Goal: Task Accomplishment & Management: Manage account settings

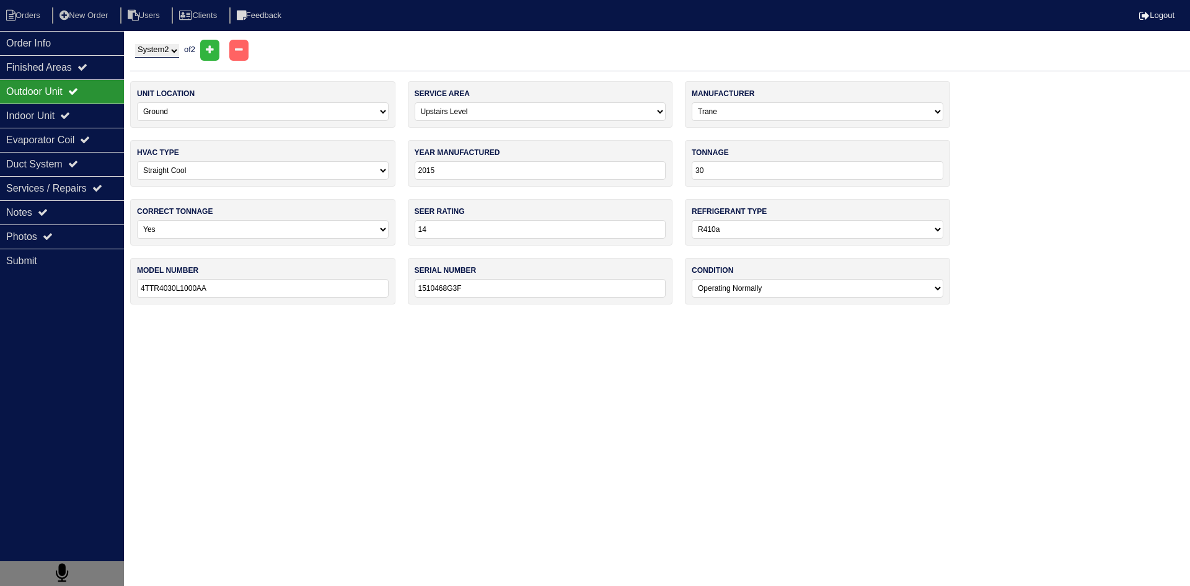
select select "2"
select select "0"
select select "1"
select select "Trane"
select select "0"
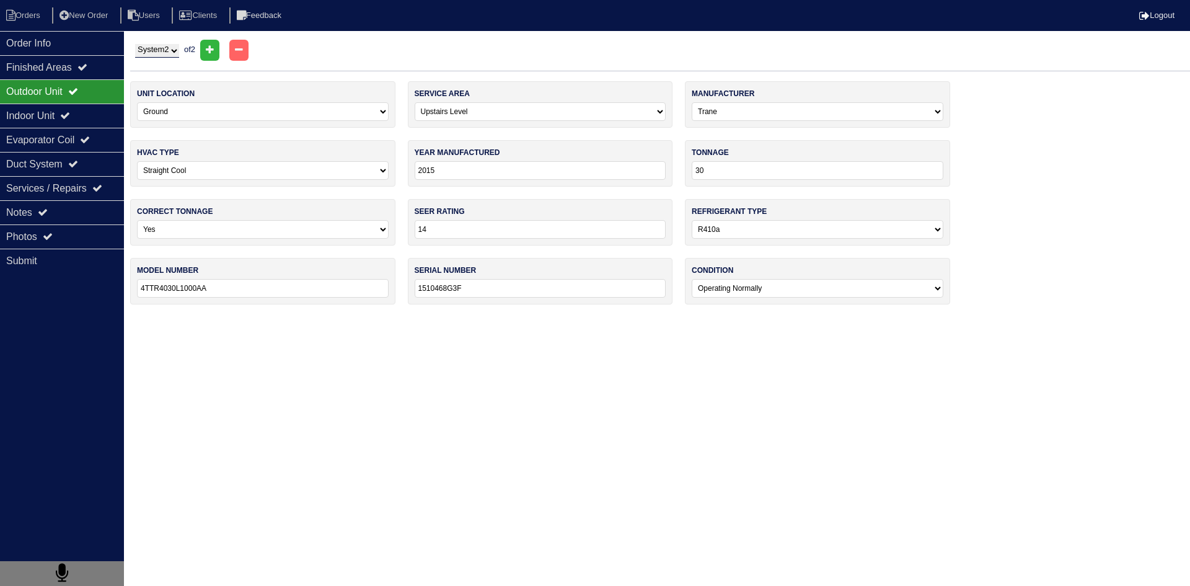
select select "0"
select select "1"
select select "0"
click at [23, 12] on li "Orders" at bounding box center [25, 15] width 50 height 17
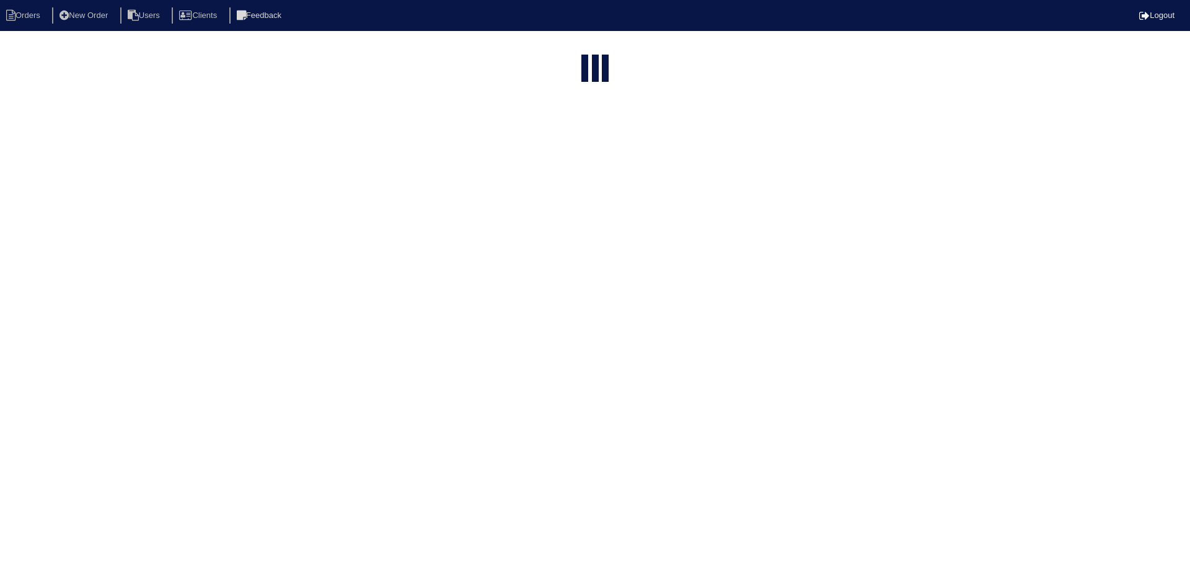
select select "15"
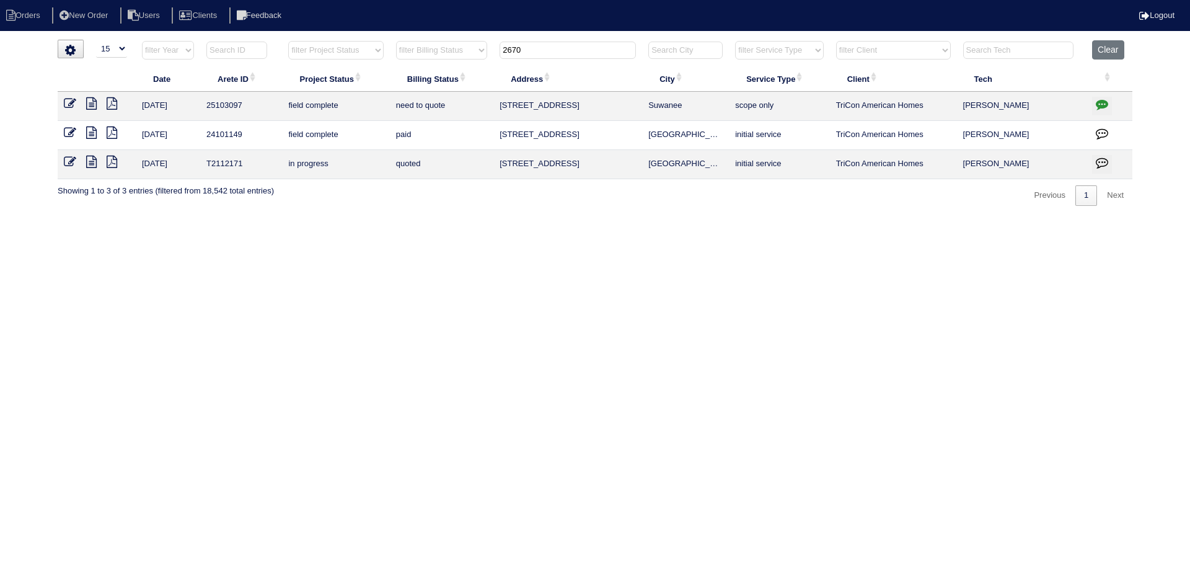
click at [566, 53] on input "2670" at bounding box center [568, 50] width 136 height 17
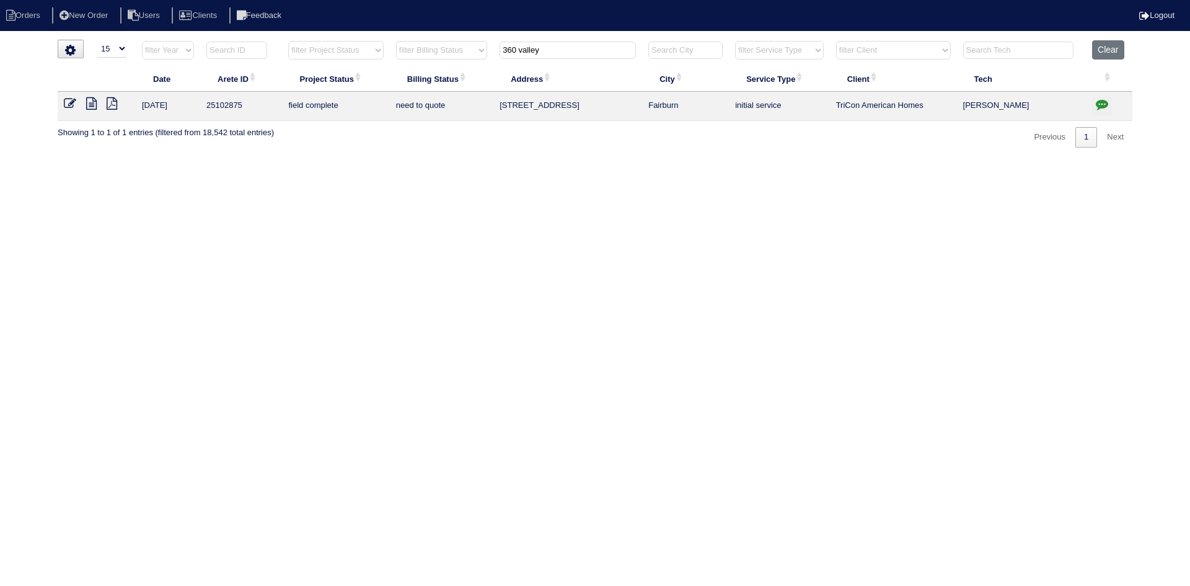
type input "360 valley"
click at [87, 103] on icon at bounding box center [91, 103] width 11 height 12
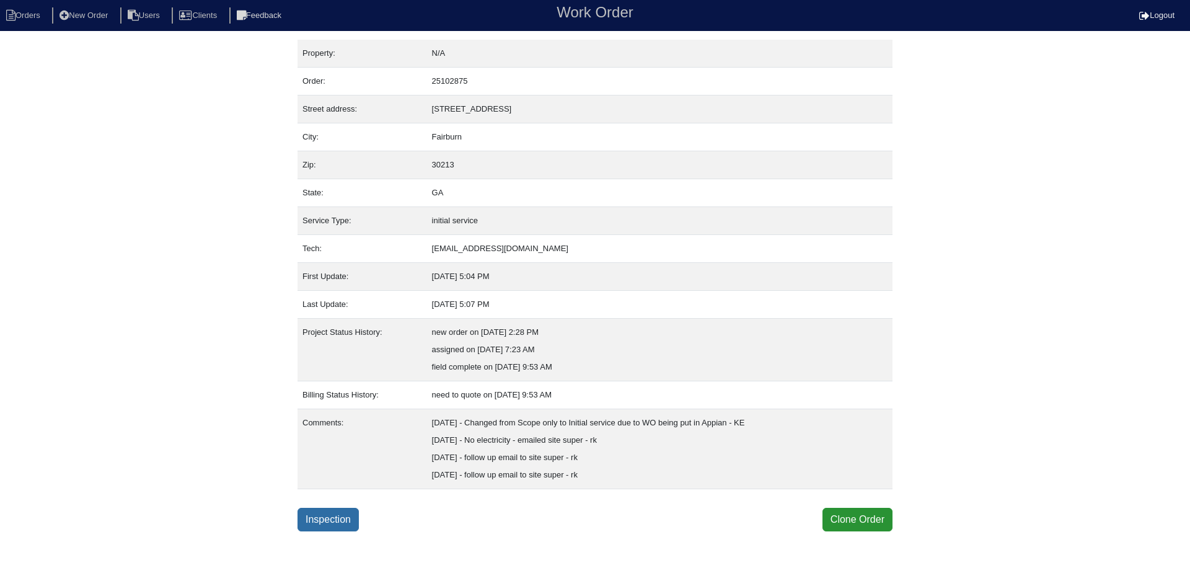
click at [342, 516] on link "Inspection" at bounding box center [328, 520] width 61 height 24
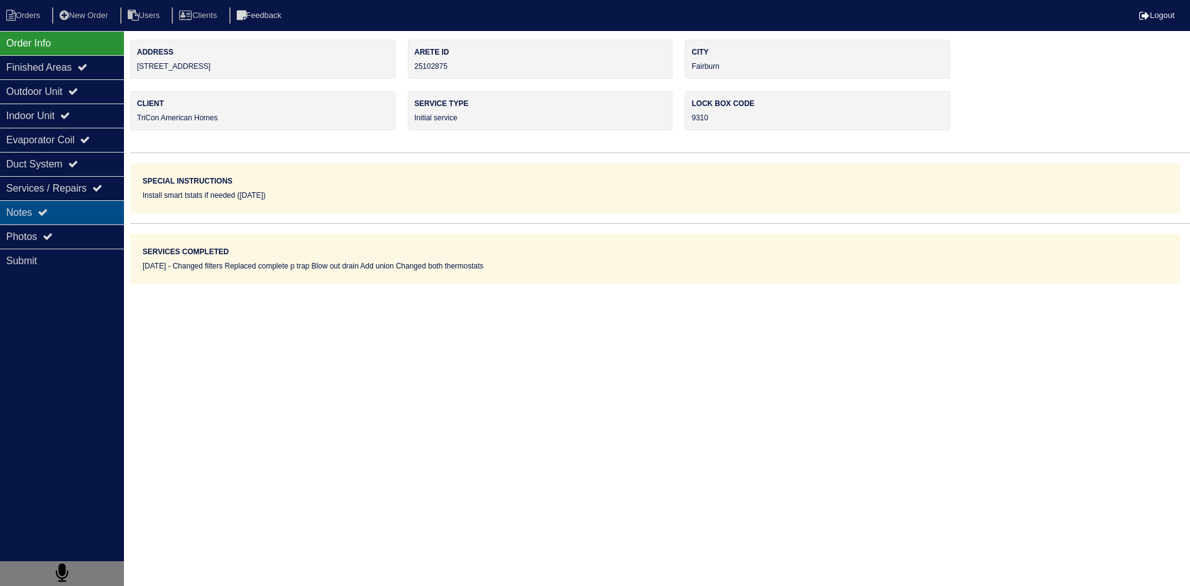
click at [63, 215] on div "Notes" at bounding box center [62, 212] width 124 height 24
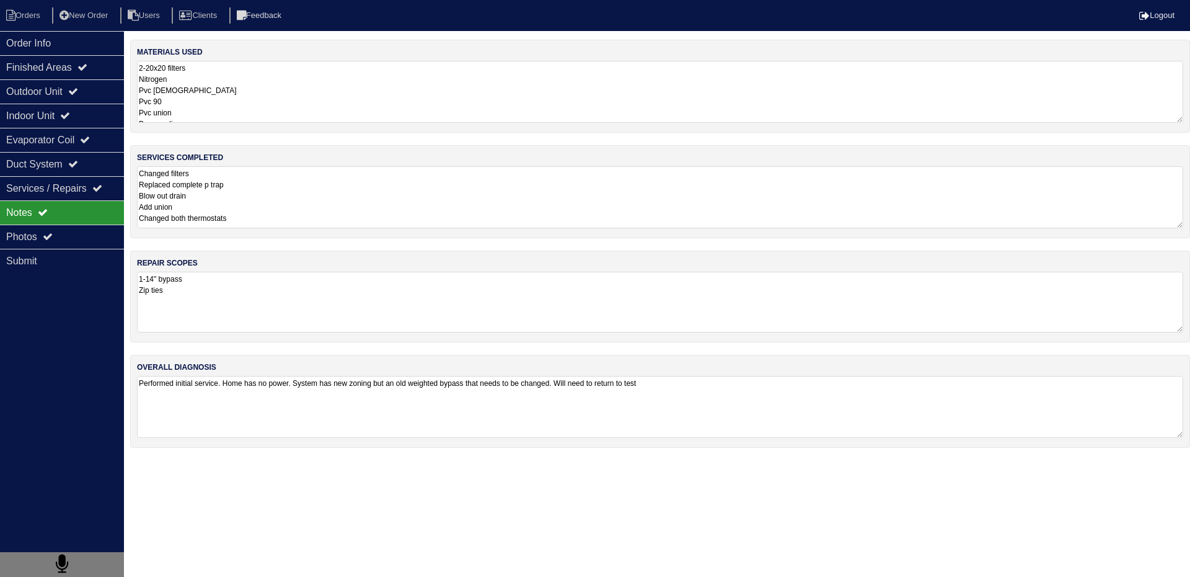
click at [271, 292] on textarea "1-14" bypass Zip ties" at bounding box center [660, 302] width 1046 height 61
click at [294, 293] on textarea "1-14" bypass Zip ties" at bounding box center [660, 302] width 1046 height 61
click at [274, 188] on textarea "Changed filters Replaced complete p trap Blow out drain Add union Changed both …" at bounding box center [660, 197] width 1046 height 62
click at [38, 14] on li "Orders" at bounding box center [25, 15] width 50 height 17
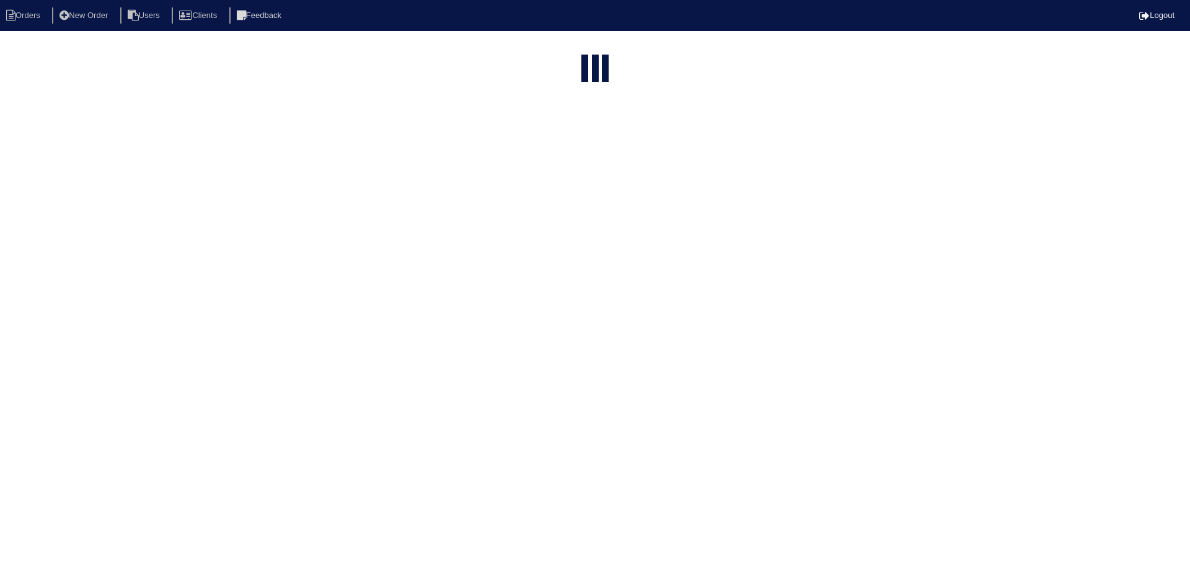
select select "15"
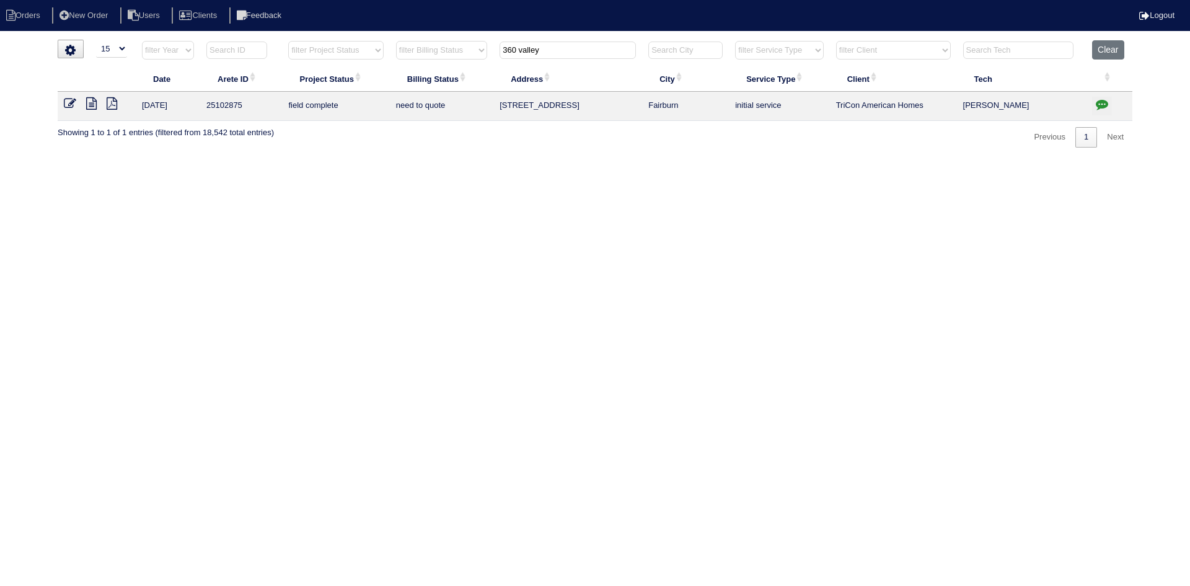
click at [595, 51] on input "360 valley" at bounding box center [568, 50] width 136 height 17
type input "120 country"
click at [93, 103] on icon at bounding box center [91, 103] width 11 height 12
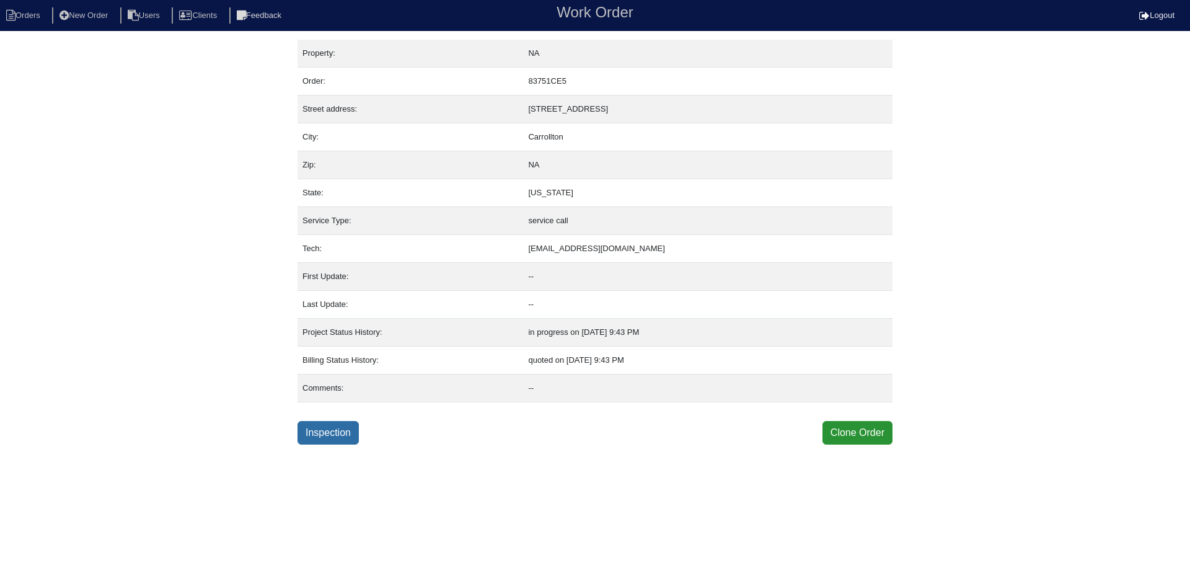
click at [341, 433] on link "Inspection" at bounding box center [328, 433] width 61 height 24
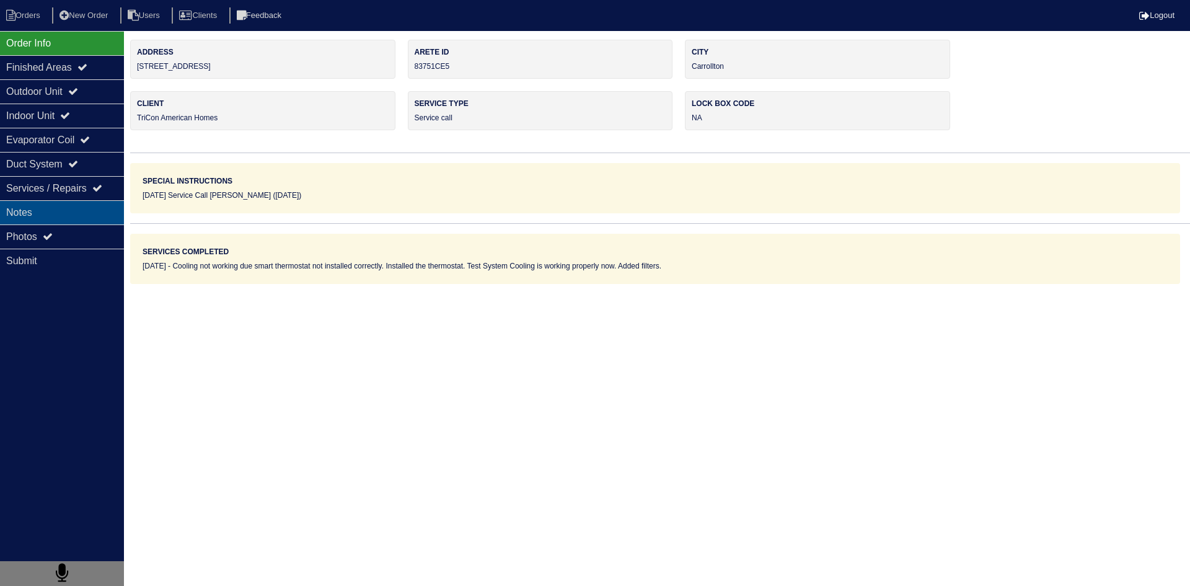
click at [82, 217] on div "Notes" at bounding box center [62, 212] width 124 height 24
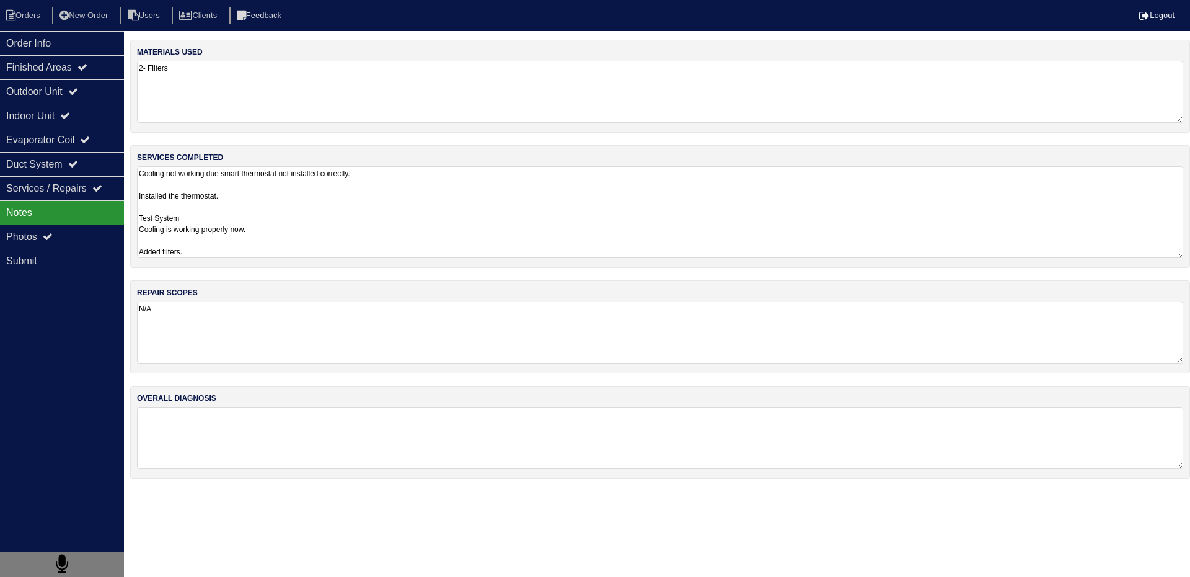
click at [242, 192] on textarea "Cooling not working due smart thermostat not installed correctly. Installed the…" at bounding box center [660, 212] width 1046 height 92
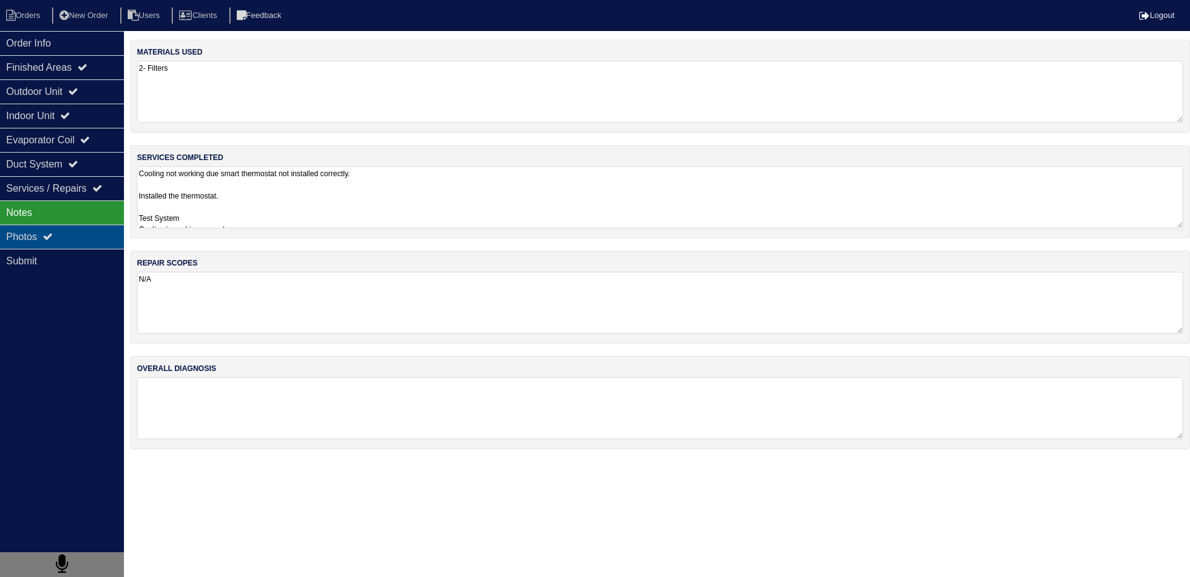
click at [85, 239] on div "Photos" at bounding box center [62, 236] width 124 height 24
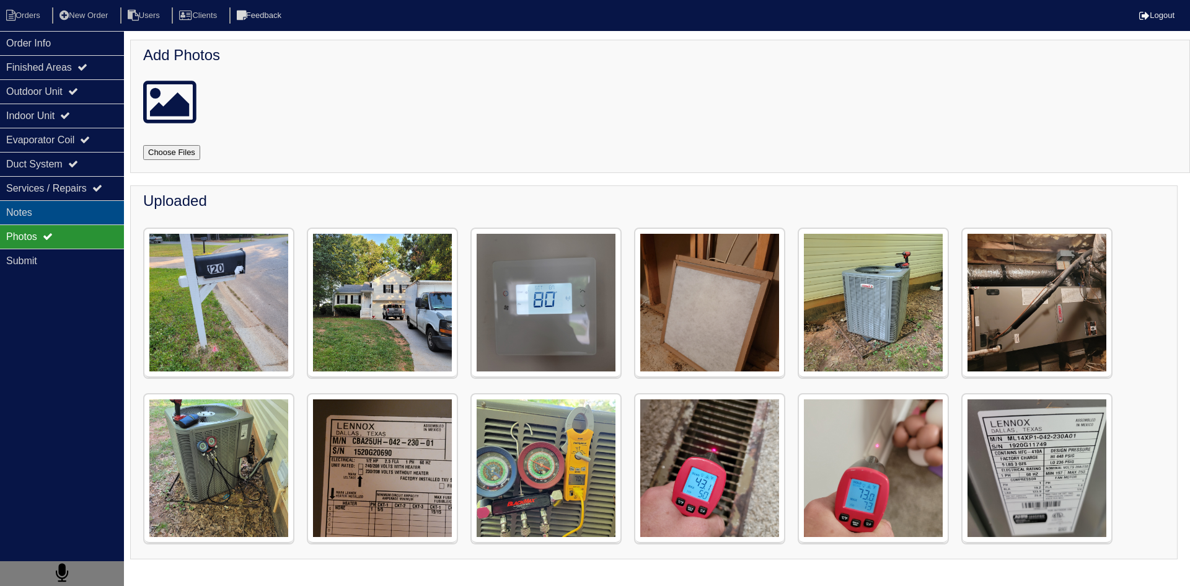
click at [69, 221] on div "Notes" at bounding box center [62, 212] width 124 height 24
type textarea "Cooling not working due smart thermostat not installed correctly. Installed the…"
